Goal: Find specific page/section: Find specific page/section

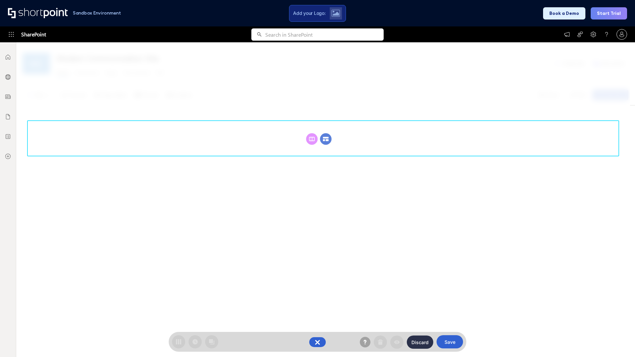
click at [326, 139] on circle at bounding box center [326, 139] width 12 height 12
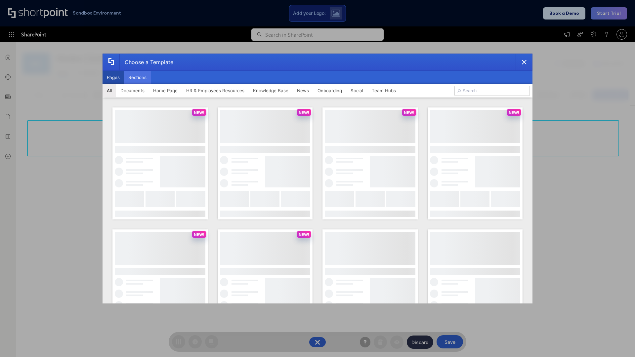
click at [137, 77] on button "Sections" at bounding box center [137, 77] width 27 height 13
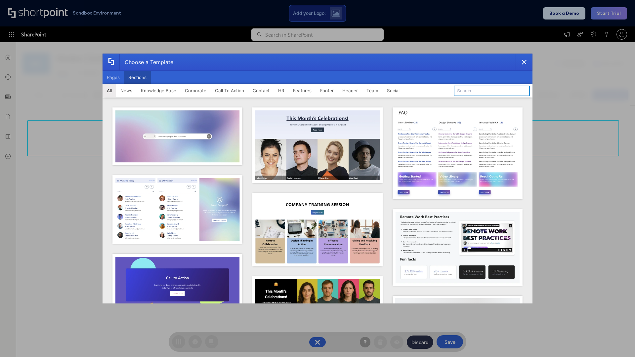
type input "Team News"
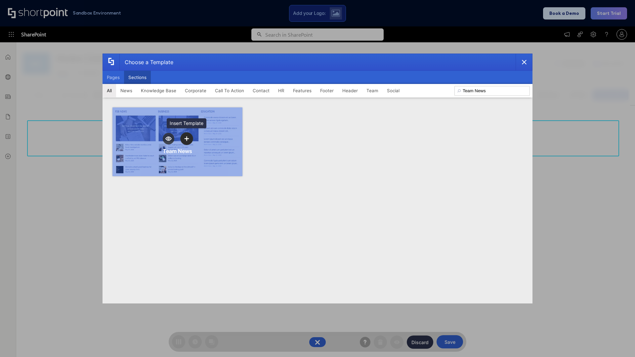
click at [186, 138] on icon "template selector" at bounding box center [186, 138] width 5 height 5
